Goal: Transaction & Acquisition: Book appointment/travel/reservation

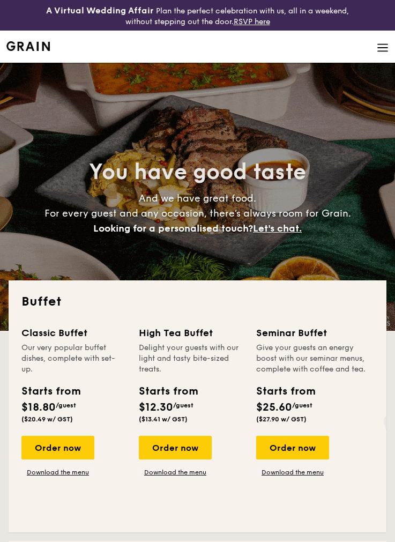
select select
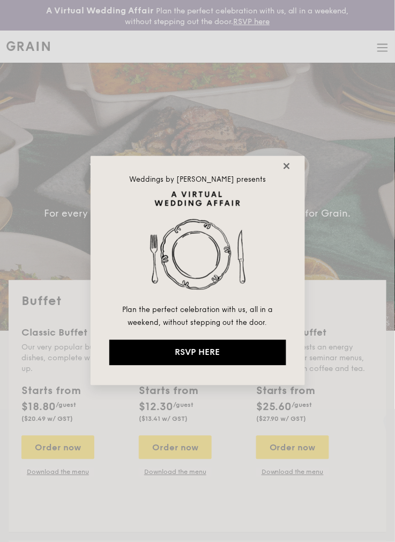
click at [286, 165] on icon at bounding box center [287, 166] width 10 height 10
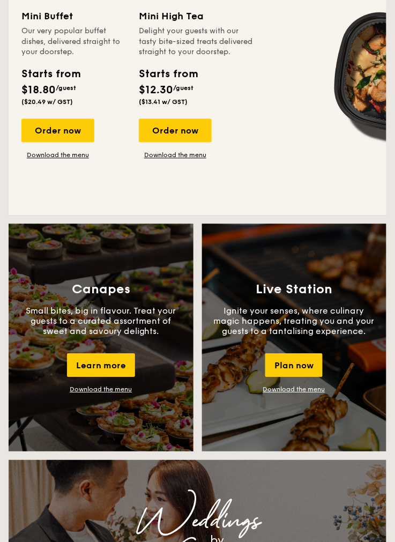
scroll to position [817, 0]
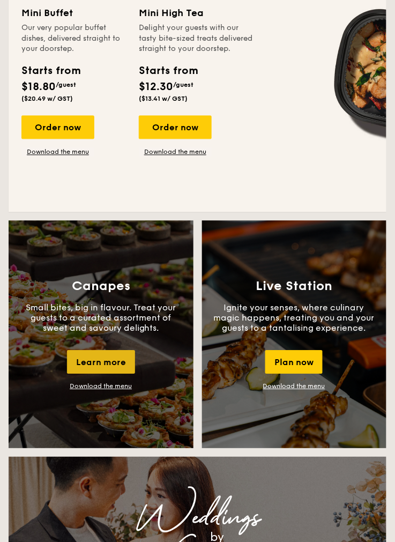
click at [121, 354] on div "Learn more" at bounding box center [101, 363] width 68 height 24
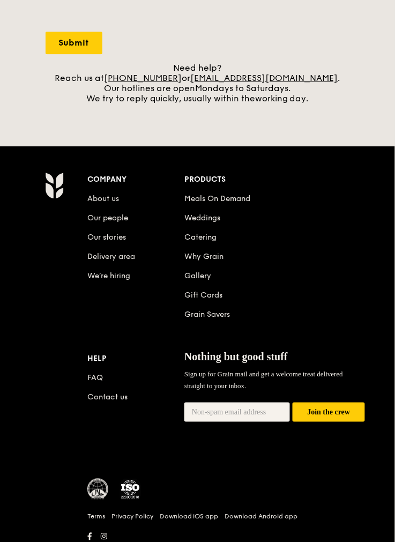
scroll to position [438, 0]
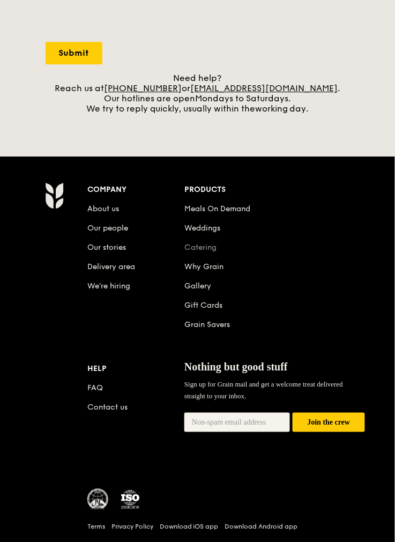
click at [213, 252] on link "Catering" at bounding box center [201, 247] width 32 height 9
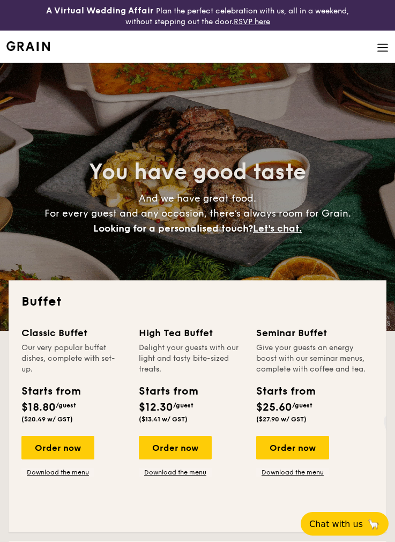
select select
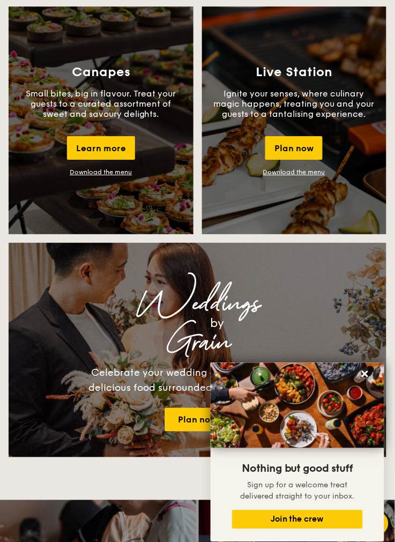
scroll to position [1018, 0]
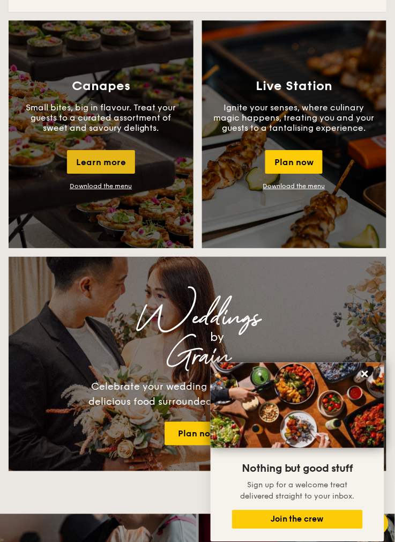
click at [123, 159] on div "Learn more" at bounding box center [101, 162] width 68 height 24
